Goal: Information Seeking & Learning: Learn about a topic

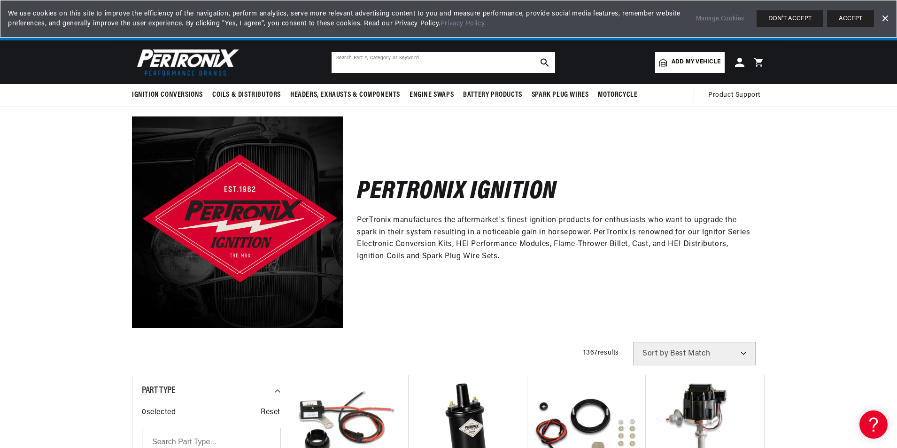
click at [366, 65] on input "text" at bounding box center [444, 62] width 224 height 21
type input "0231169011"
click at [544, 64] on icon "search button" at bounding box center [545, 62] width 8 height 8
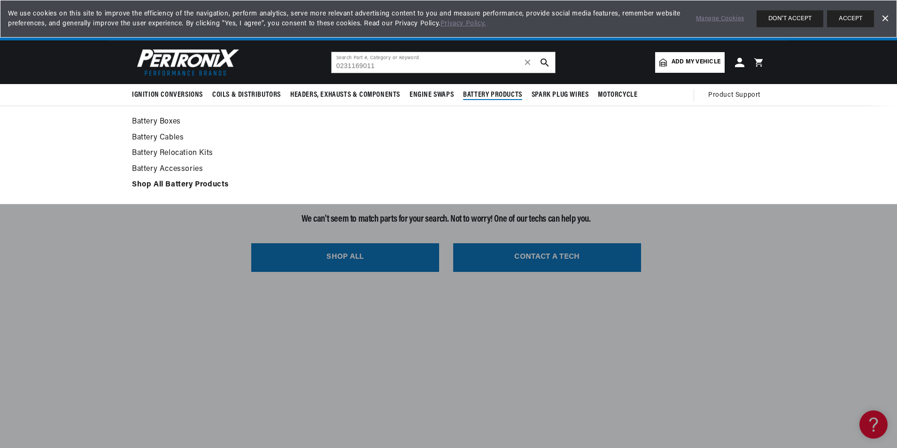
scroll to position [0, 1173]
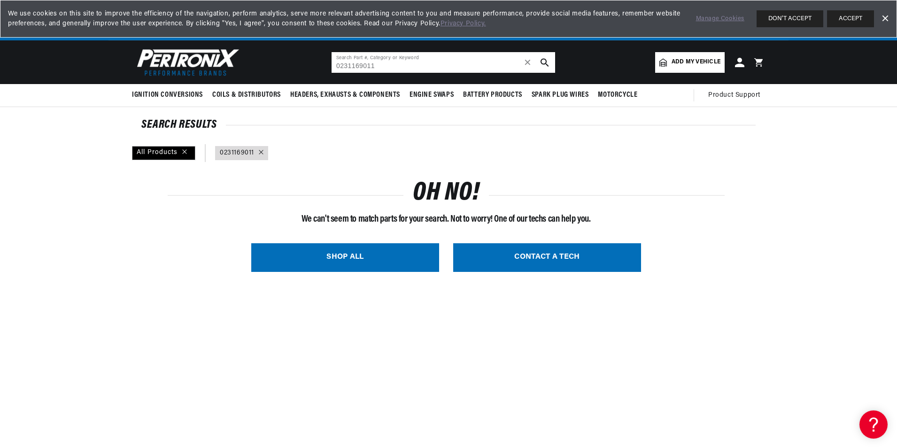
click at [382, 66] on input "0231169011" at bounding box center [444, 62] width 224 height 21
type input "0"
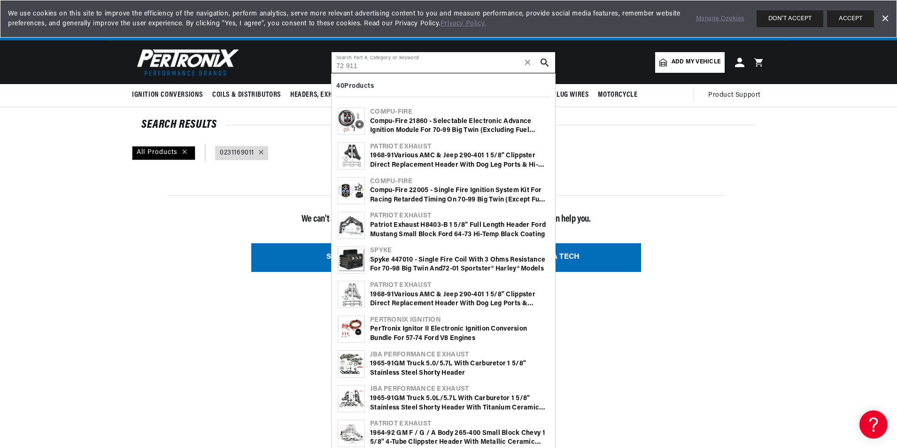
scroll to position [0, 0]
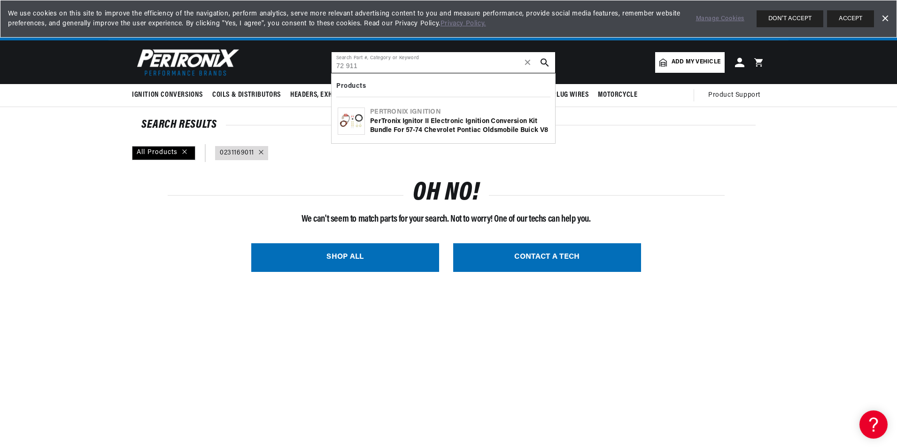
type input "72 911"
click at [420, 131] on div "PerTronix Ignitor II Electronic Ignition Conversion Kit Bundle for 57-74 Chevro…" at bounding box center [459, 126] width 179 height 18
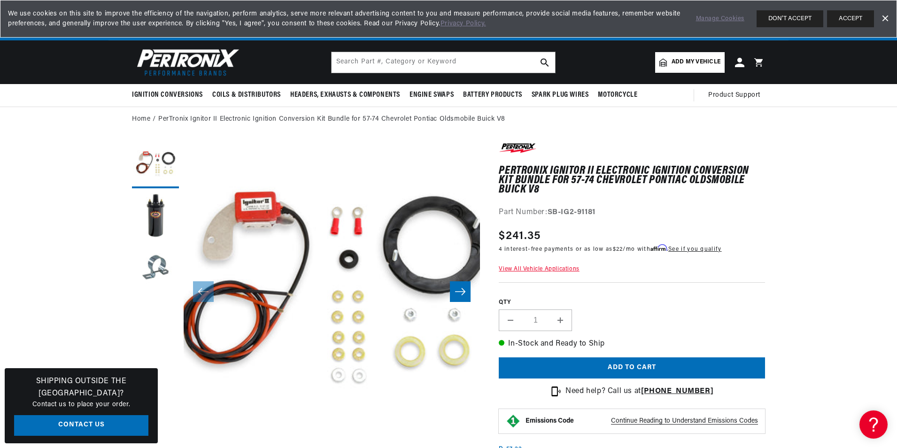
scroll to position [0, 587]
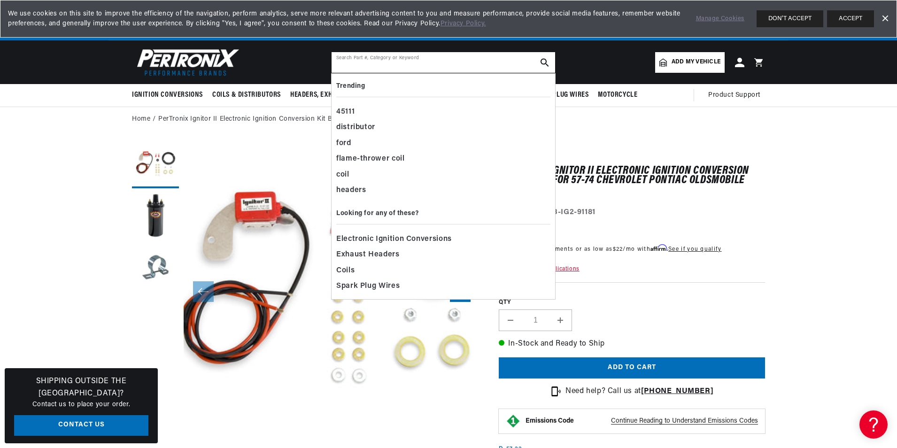
click at [353, 63] on input "text" at bounding box center [444, 62] width 224 height 21
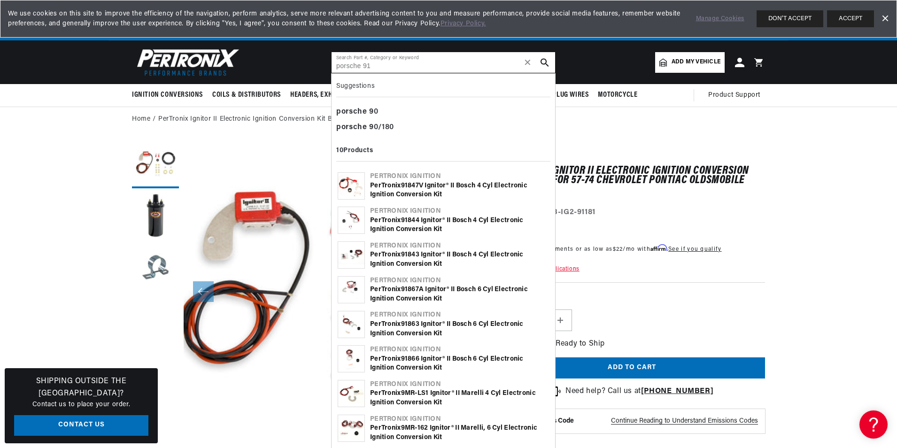
scroll to position [0, 0]
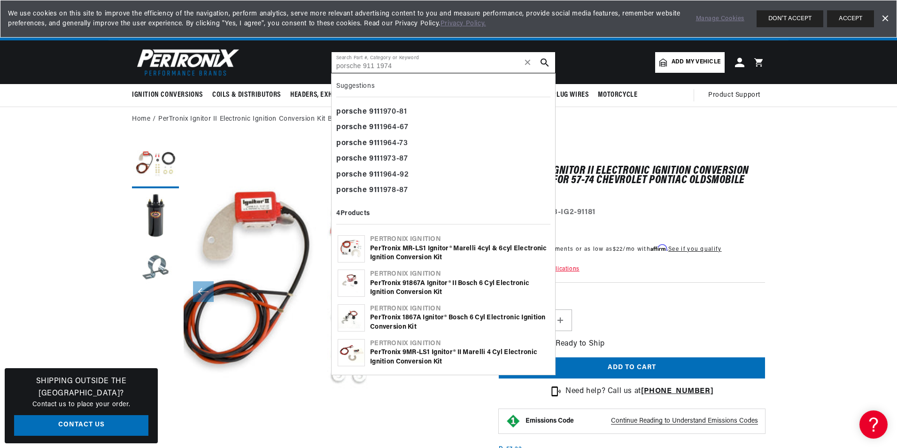
type input "porsche 911 1974"
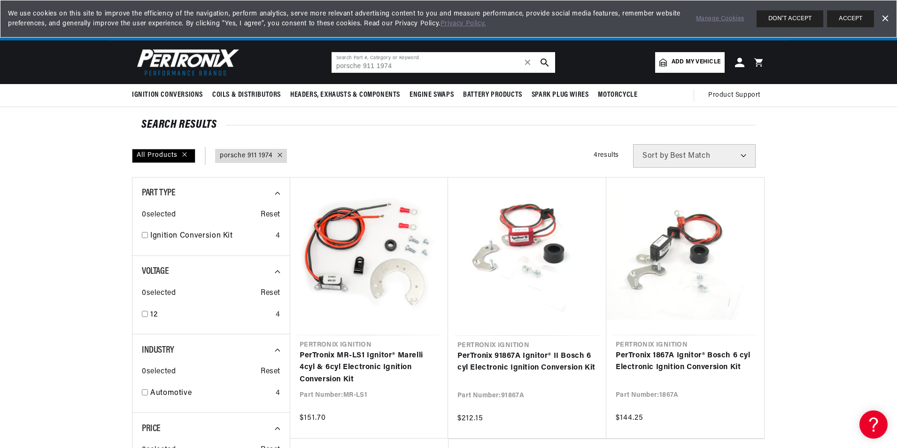
click at [392, 67] on input "porsche 911 1974" at bounding box center [444, 62] width 224 height 21
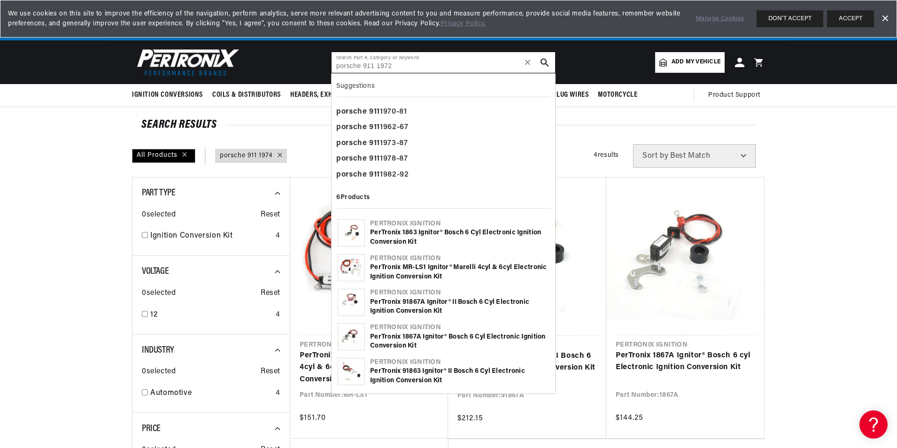
type input "porsche 911 1972"
click at [542, 63] on icon "search button" at bounding box center [545, 62] width 8 height 8
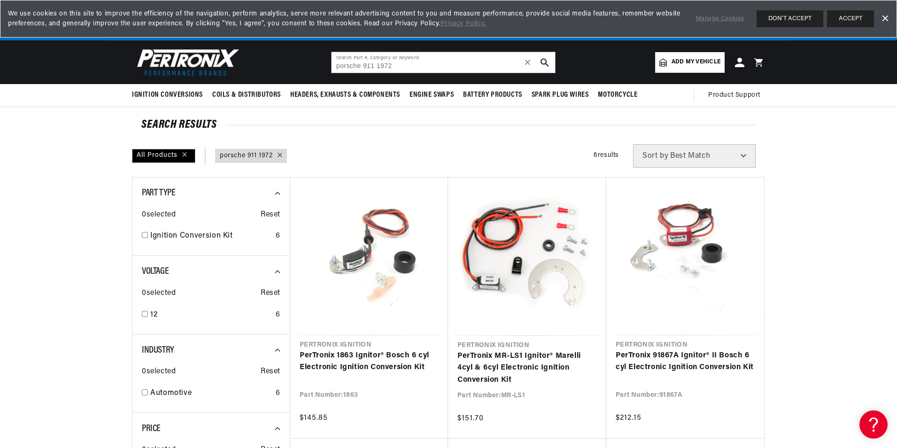
scroll to position [0, 1173]
click at [545, 62] on icon "search button" at bounding box center [545, 62] width 8 height 8
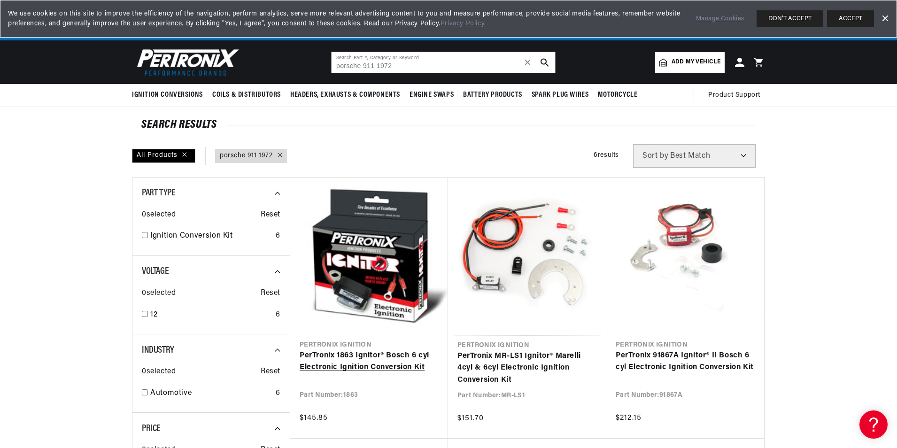
click at [381, 350] on link "PerTronix 1863 Ignitor® Bosch 6 cyl Electronic Ignition Conversion Kit" at bounding box center [369, 362] width 139 height 24
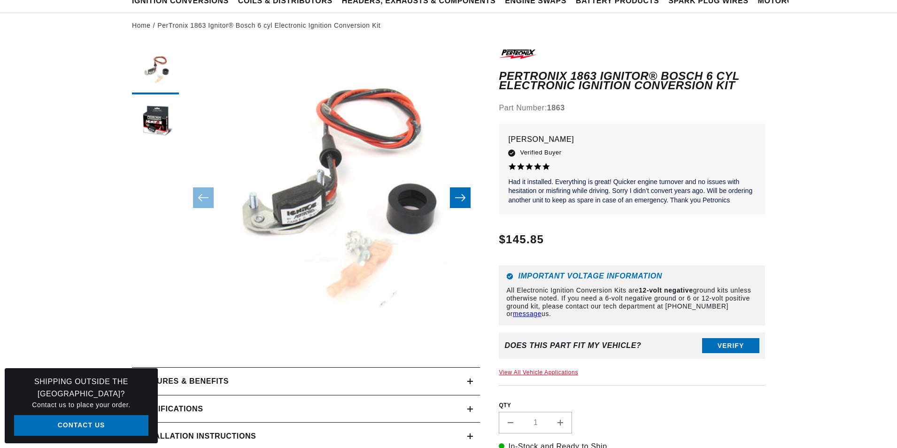
scroll to position [94, 0]
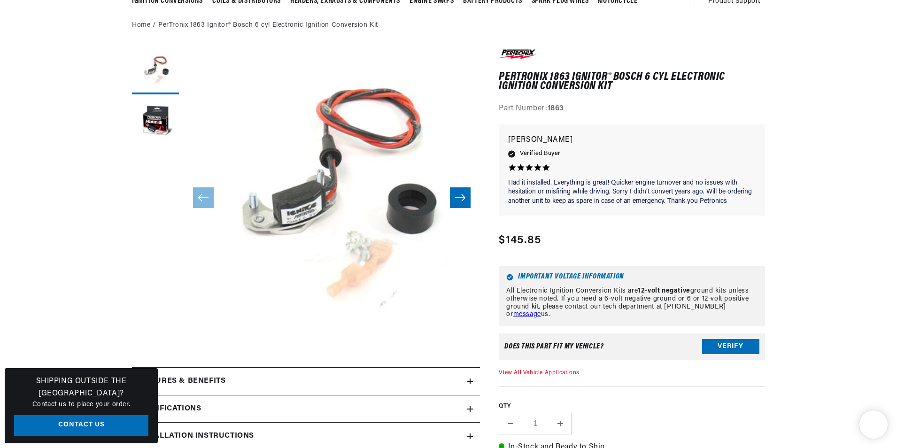
click at [558, 372] on link "View All Vehicle Applications" at bounding box center [539, 373] width 80 height 6
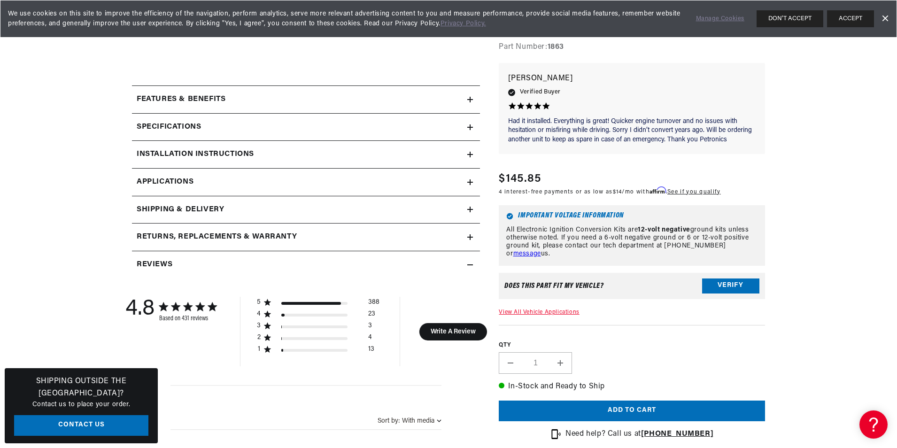
scroll to position [470, 0]
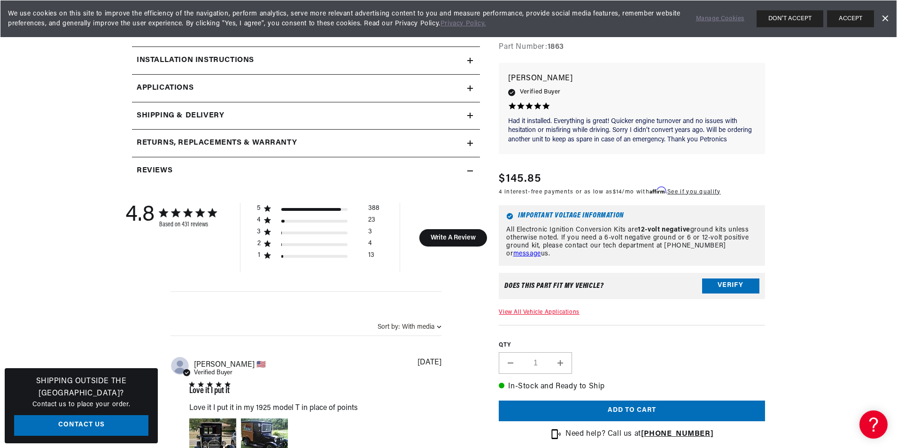
click at [268, 92] on link "Applications" at bounding box center [306, 89] width 348 height 28
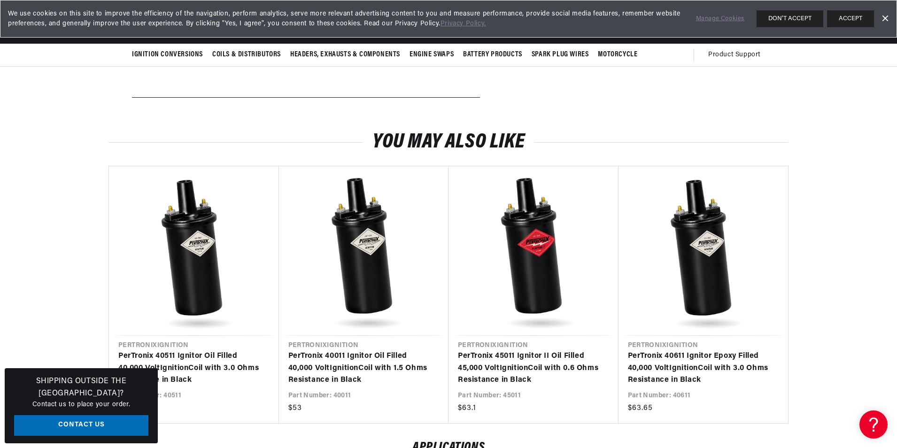
scroll to position [0, 587]
